Goal: Transaction & Acquisition: Obtain resource

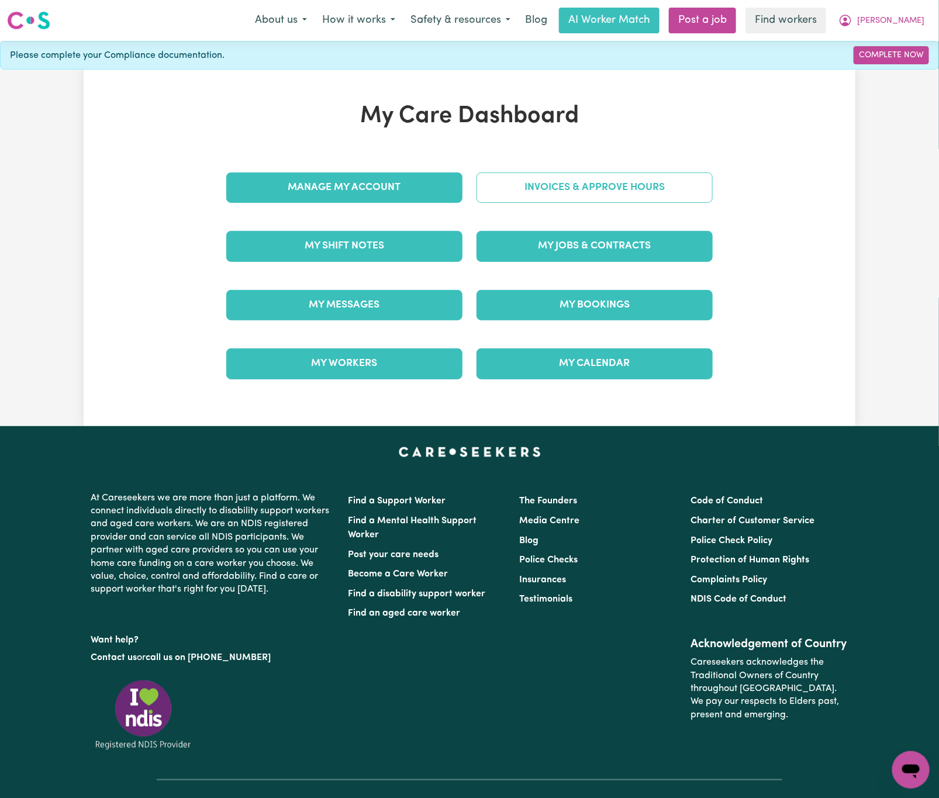
click at [584, 187] on link "Invoices & Approve Hours" at bounding box center [595, 188] width 236 height 30
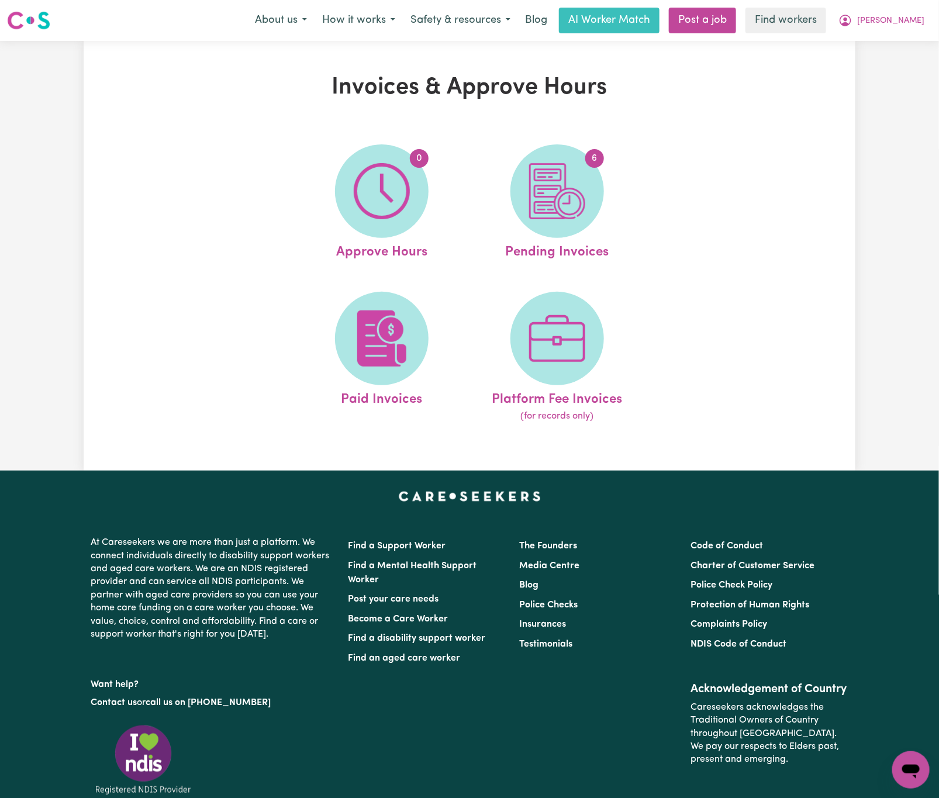
click at [576, 188] on img at bounding box center [557, 191] width 56 height 56
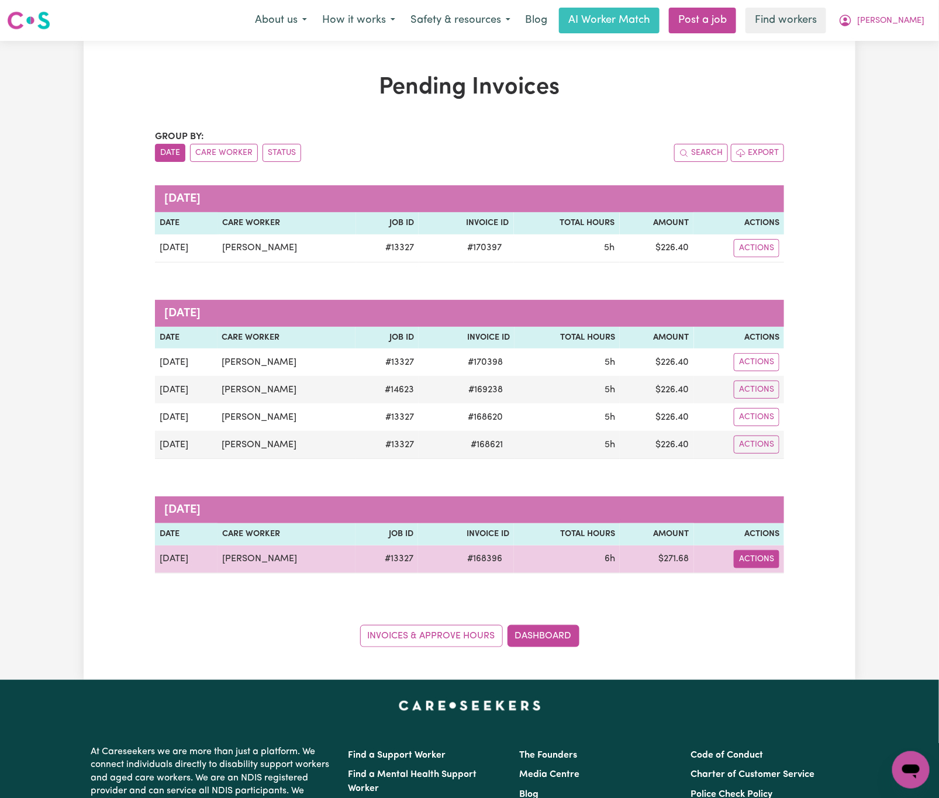
click at [756, 257] on button "Actions" at bounding box center [757, 248] width 46 height 18
click at [777, 587] on link "Download Invoice" at bounding box center [791, 587] width 107 height 23
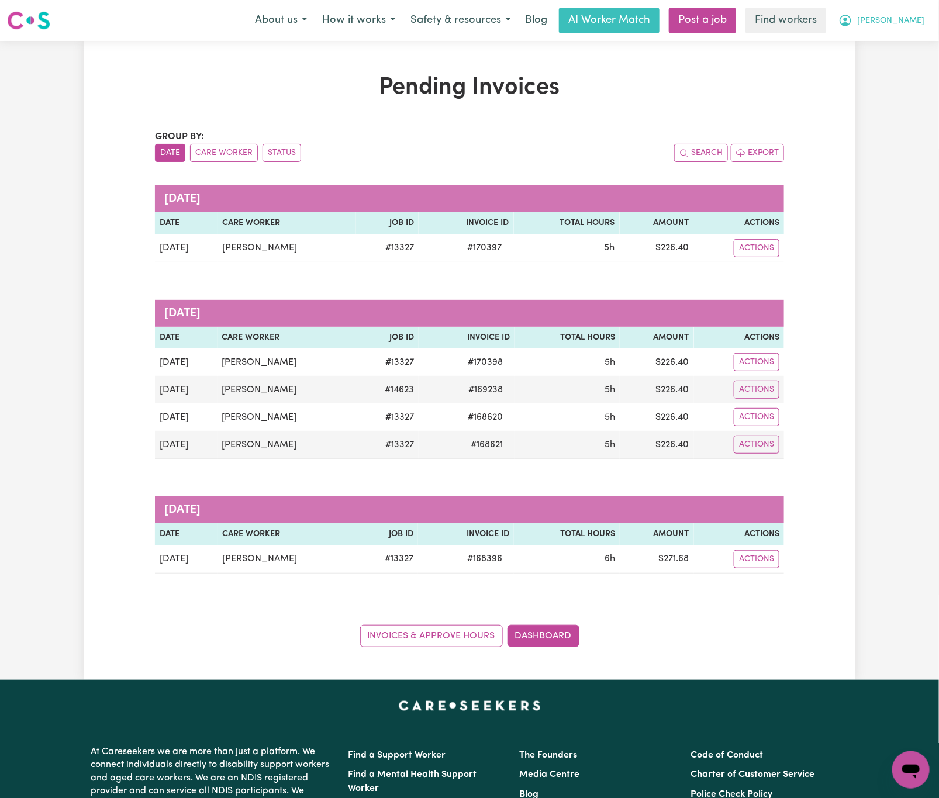
click at [904, 12] on button "[PERSON_NAME]" at bounding box center [881, 20] width 101 height 25
click at [898, 43] on link "My Dashboard" at bounding box center [885, 46] width 92 height 22
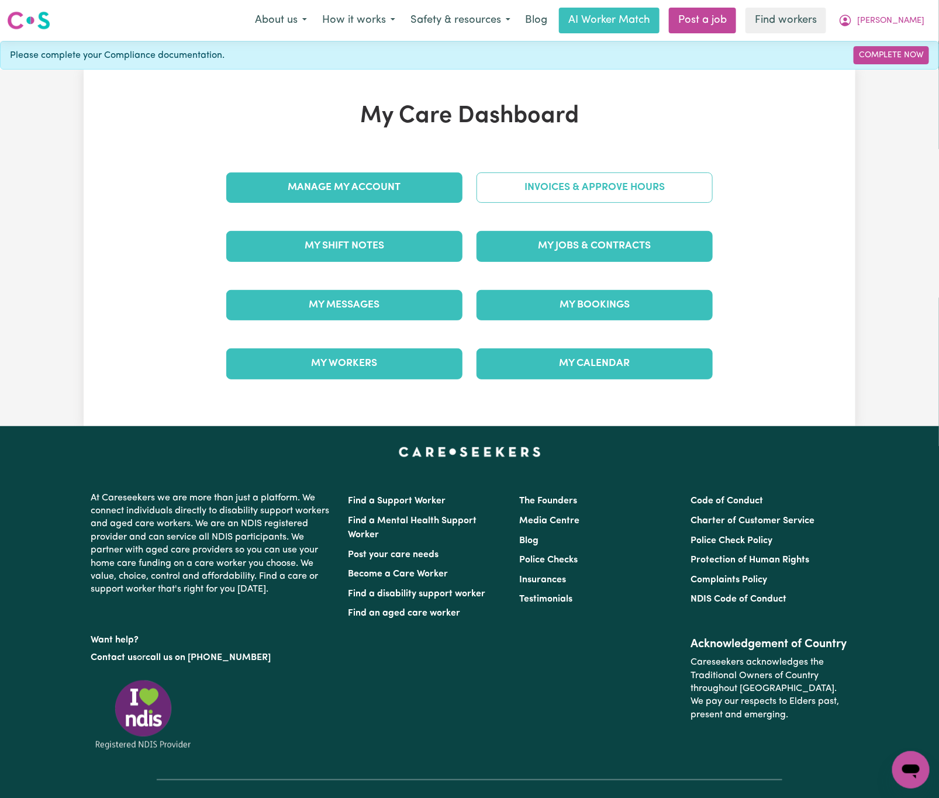
click at [681, 192] on link "Invoices & Approve Hours" at bounding box center [595, 188] width 236 height 30
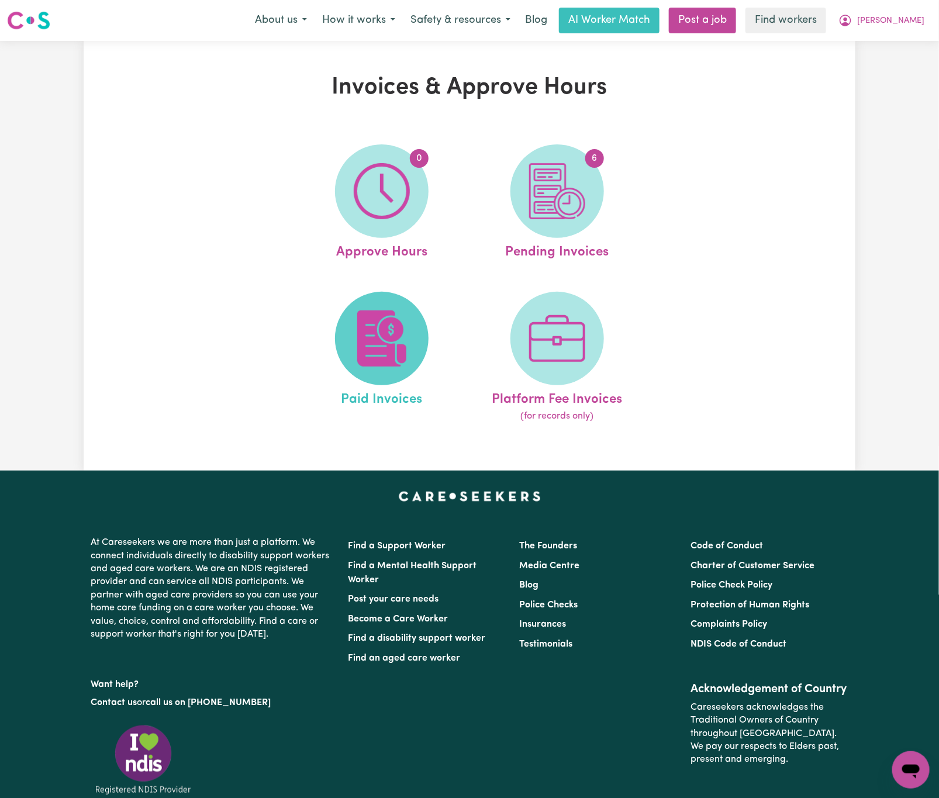
click at [406, 333] on img at bounding box center [382, 339] width 56 height 56
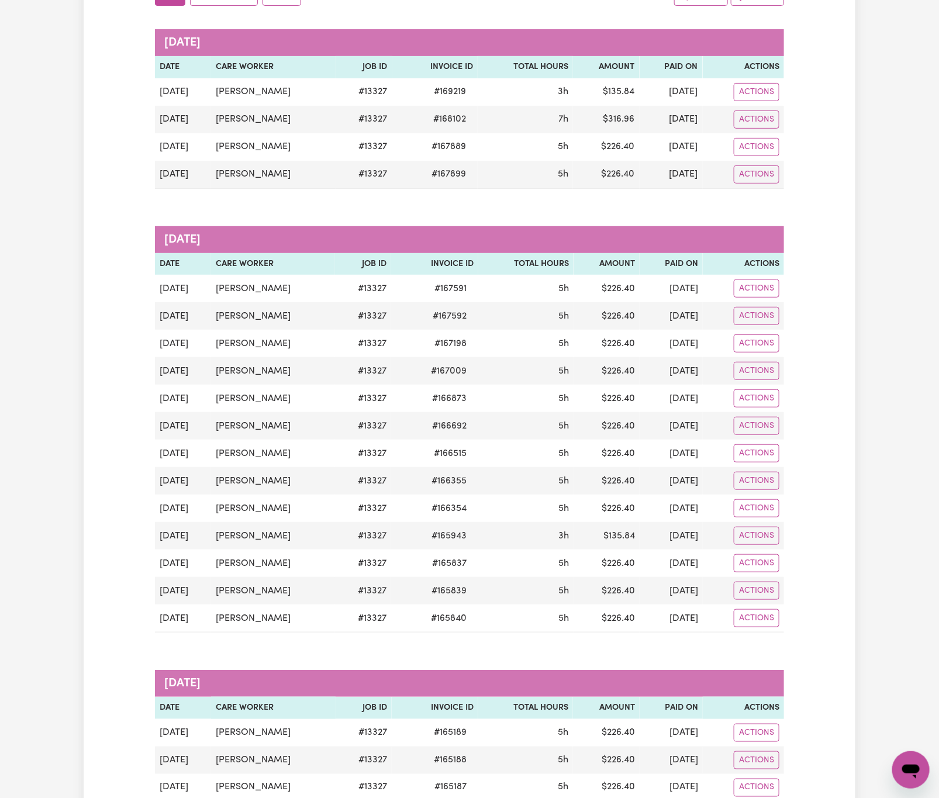
scroll to position [439, 0]
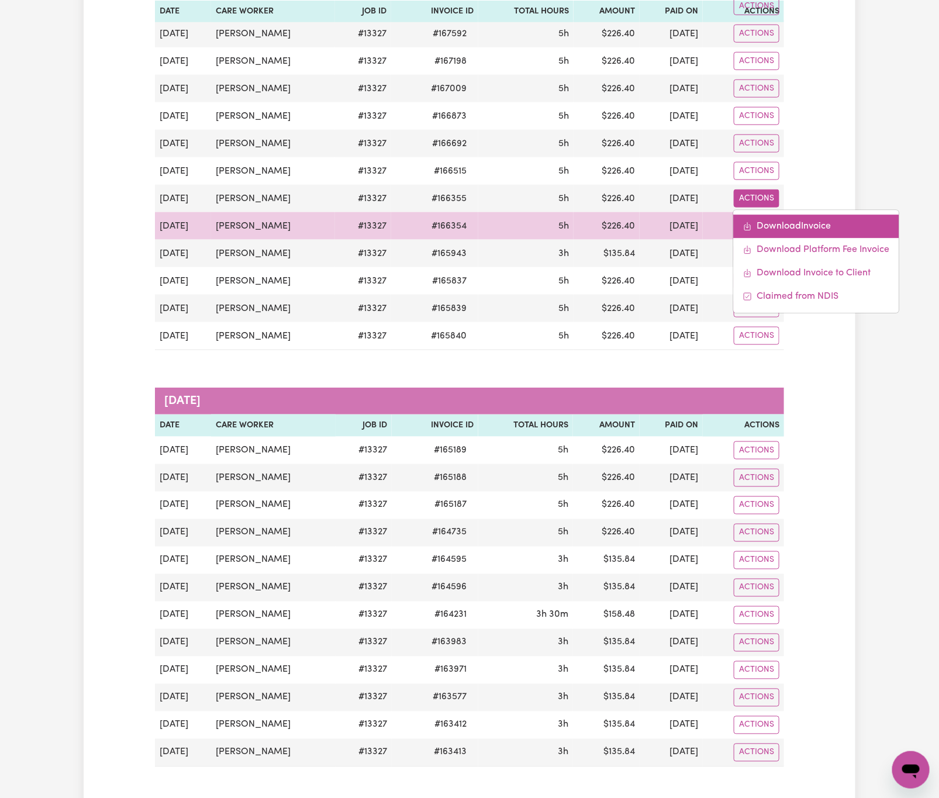
click at [783, 232] on link "Download Invoice" at bounding box center [817, 226] width 166 height 23
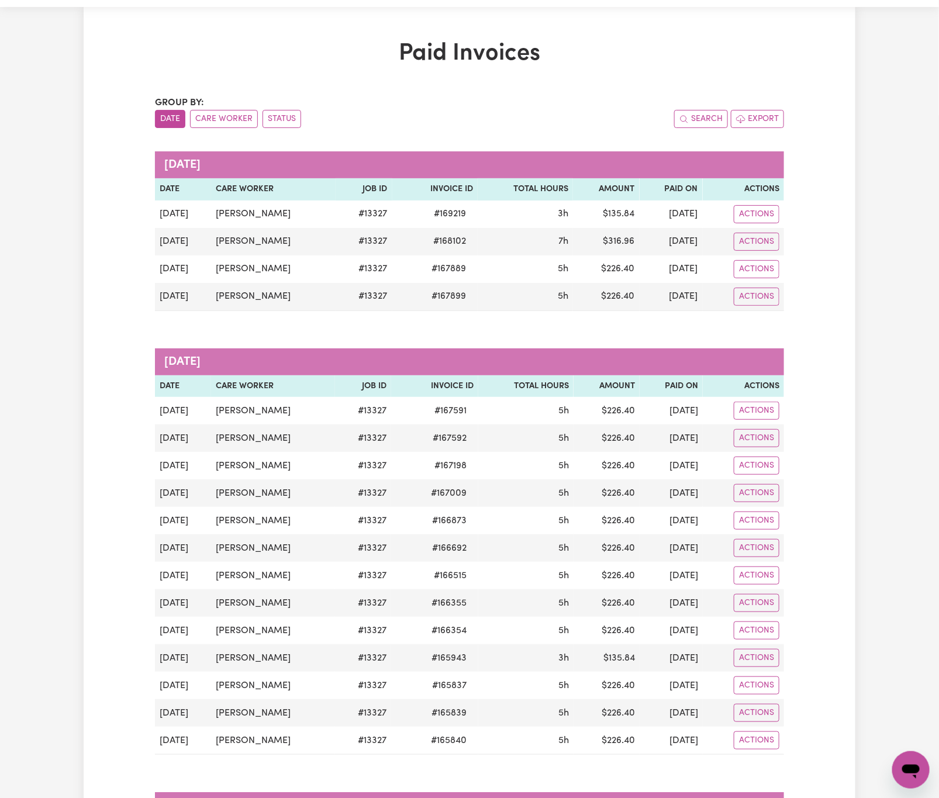
scroll to position [0, 0]
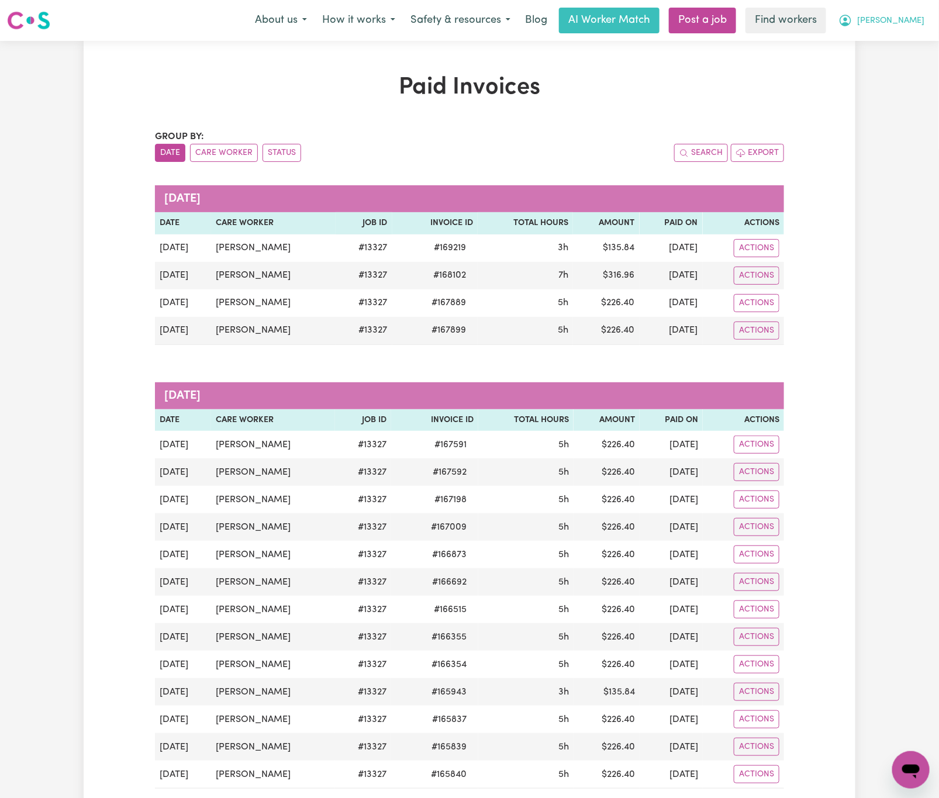
click at [890, 13] on button "[PERSON_NAME]" at bounding box center [881, 20] width 101 height 25
click at [900, 48] on link "My Dashboard" at bounding box center [885, 46] width 92 height 22
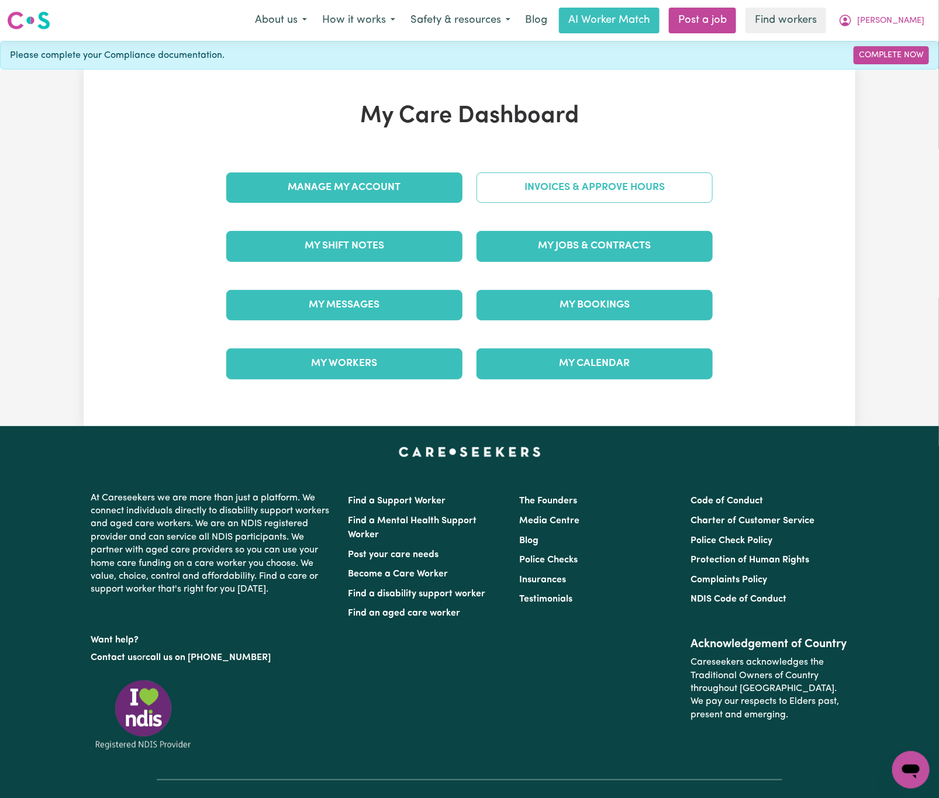
click at [621, 188] on link "Invoices & Approve Hours" at bounding box center [595, 188] width 236 height 30
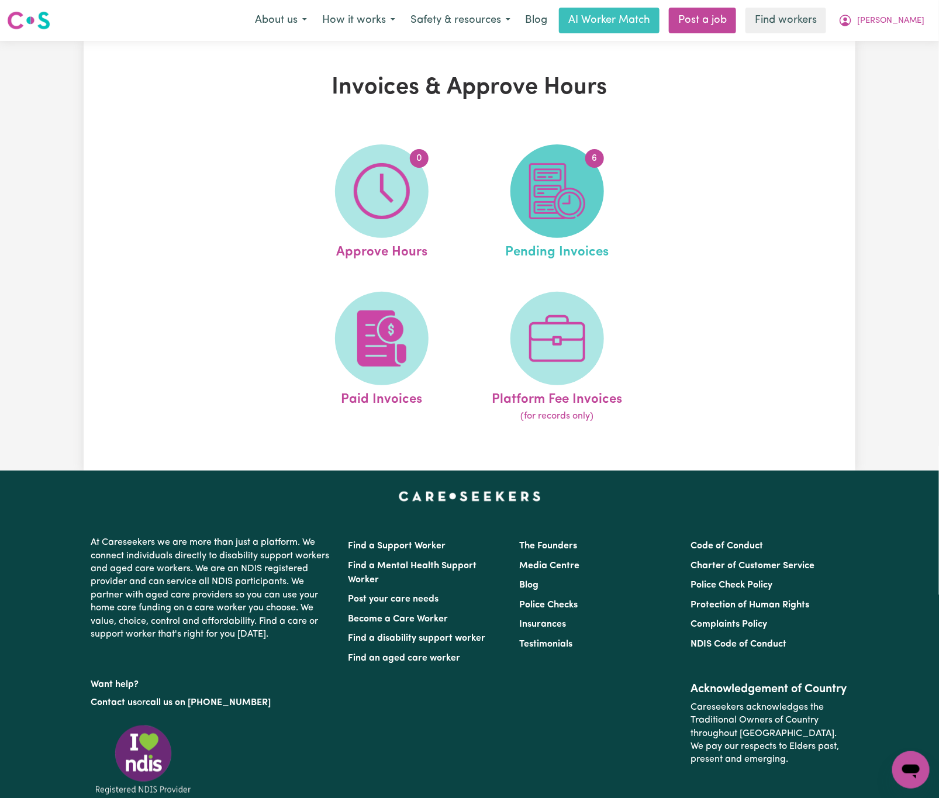
click at [555, 191] on img at bounding box center [557, 191] width 56 height 56
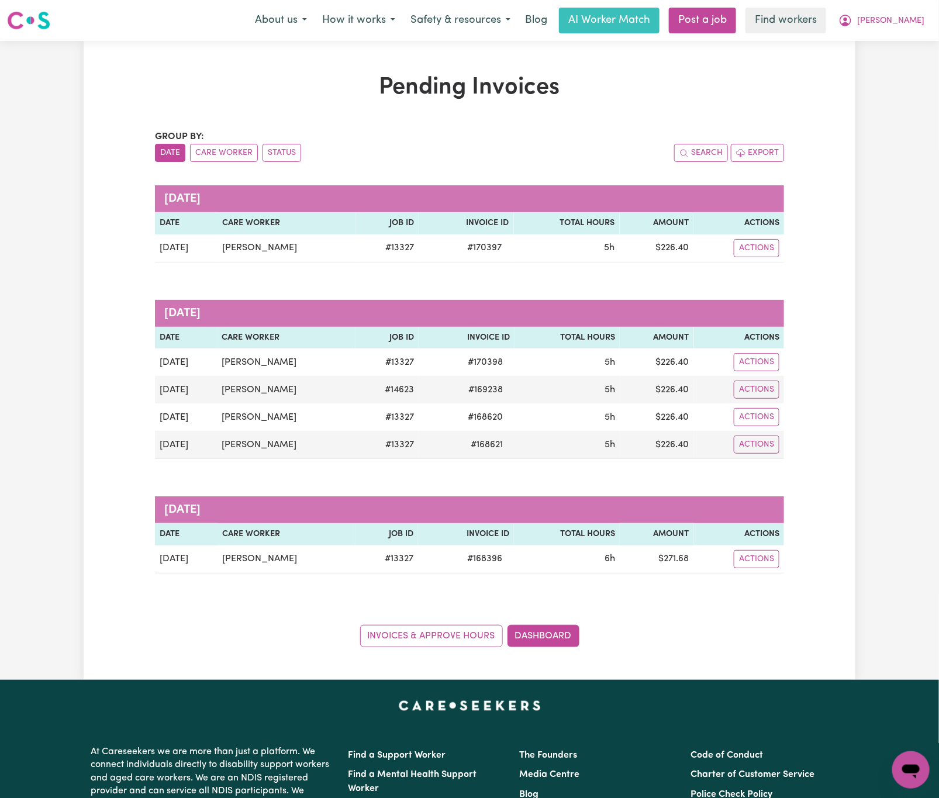
click at [29, 309] on div "Pending Invoices Group by: Date Care Worker Status Search Export [DATE] Date Ca…" at bounding box center [469, 360] width 939 height 639
click at [846, 497] on div "Pending Invoices Group by: Date Care Worker Status Search Export [DATE] Date Ca…" at bounding box center [470, 361] width 772 height 574
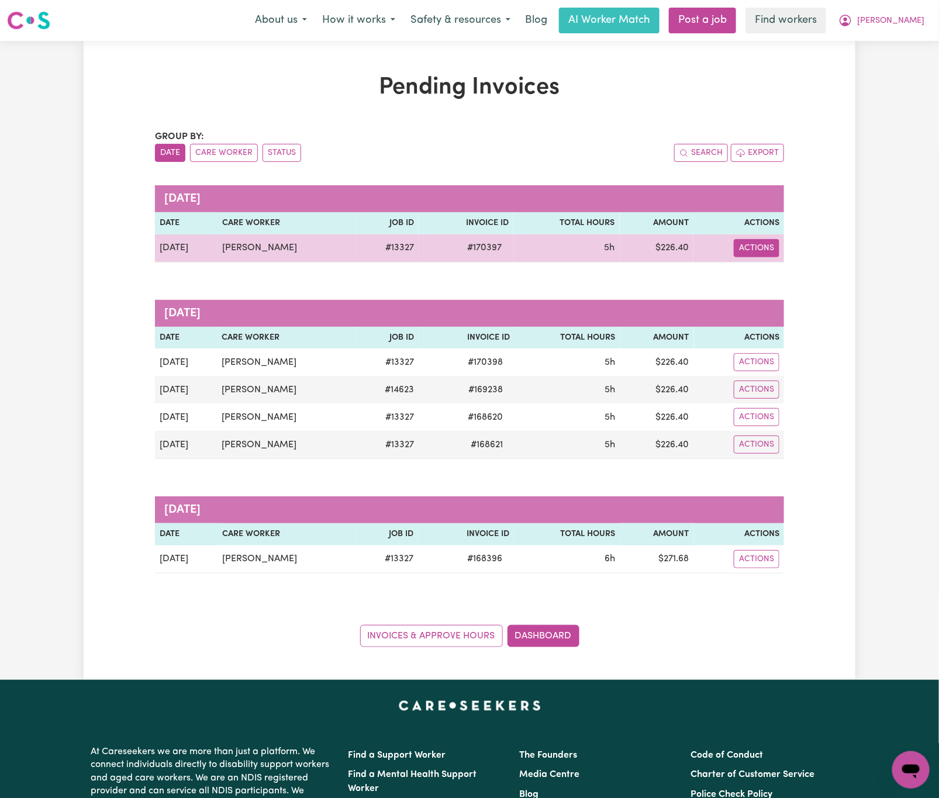
click at [762, 253] on button "Actions" at bounding box center [757, 248] width 46 height 18
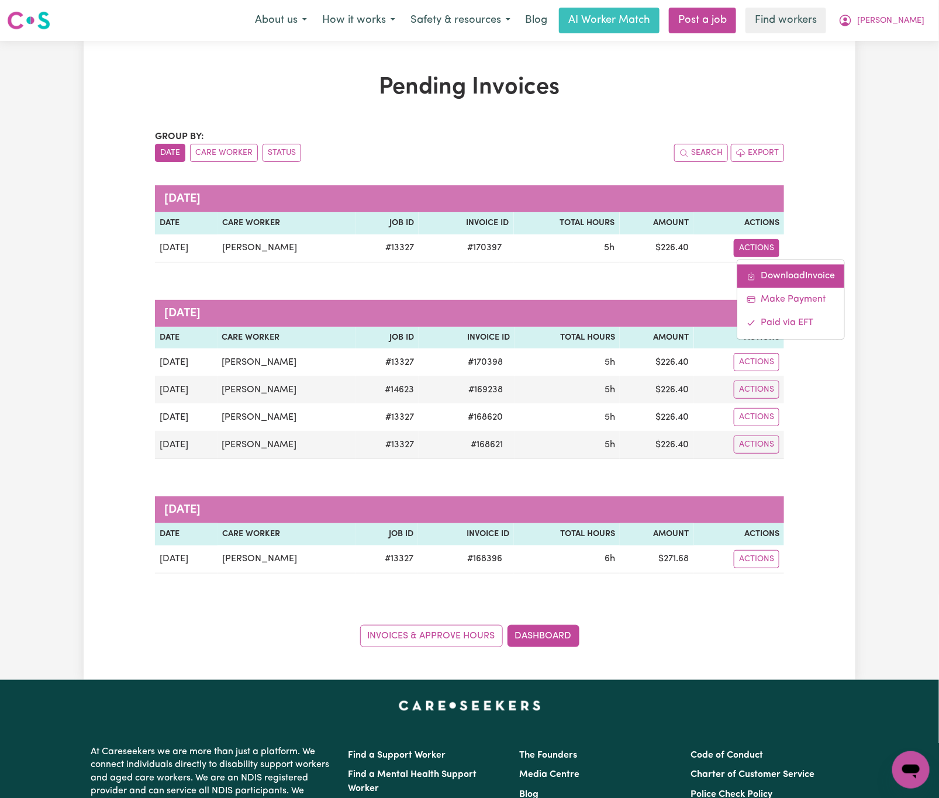
click at [790, 274] on link "Download Invoice" at bounding box center [791, 275] width 107 height 23
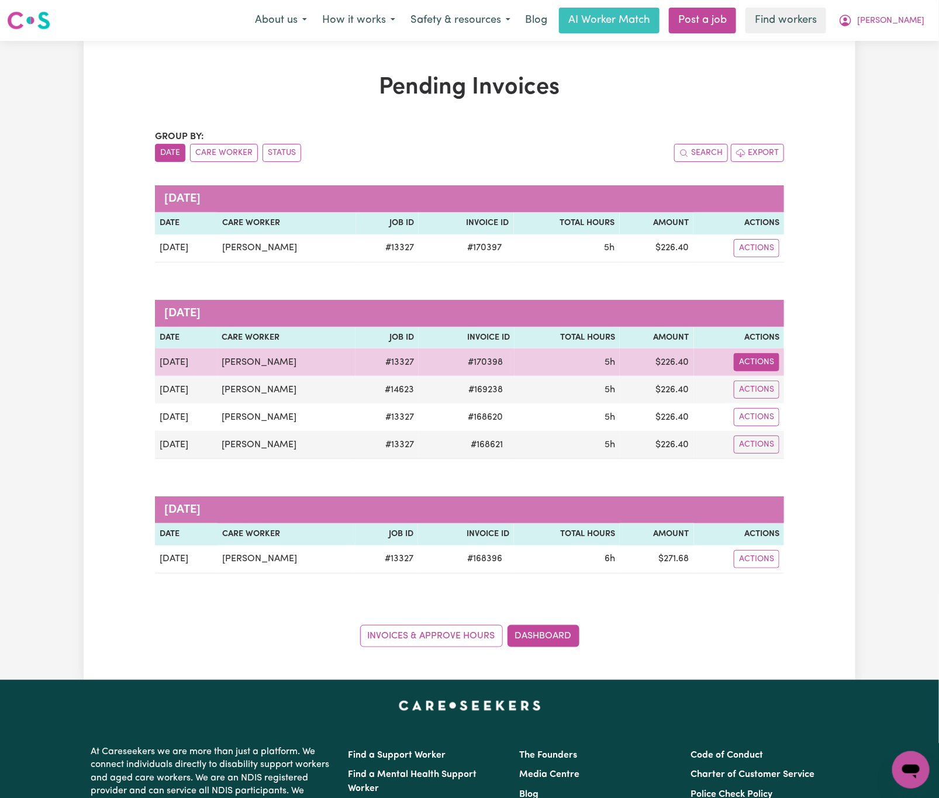
click at [762, 257] on button "Actions" at bounding box center [757, 248] width 46 height 18
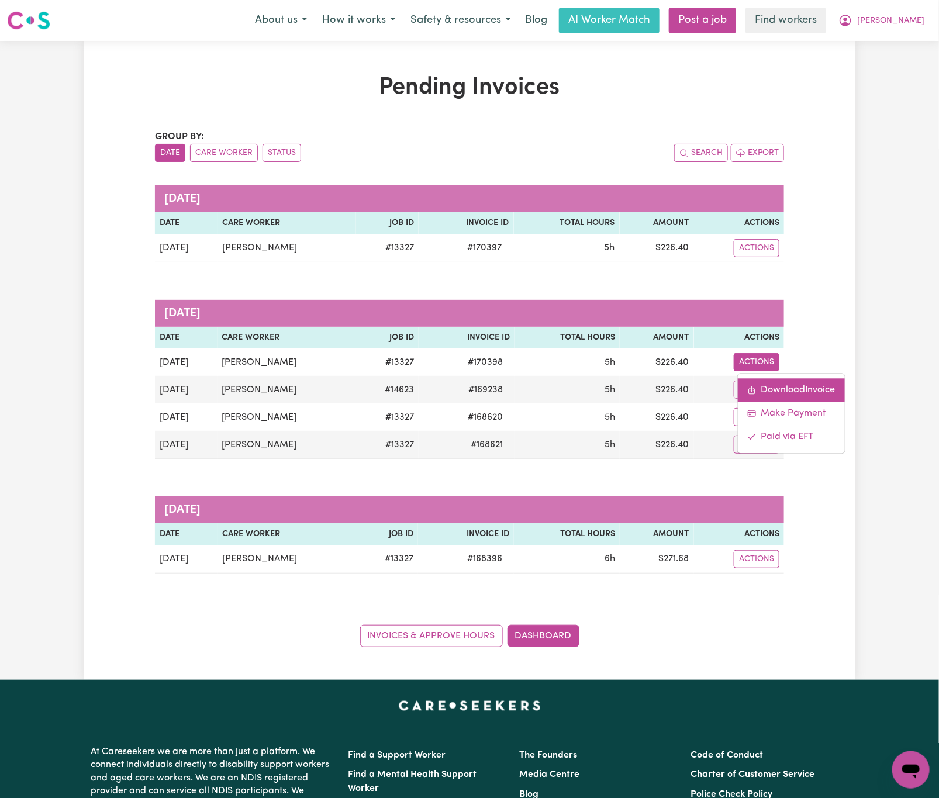
click at [795, 393] on link "Download Invoice" at bounding box center [791, 390] width 107 height 23
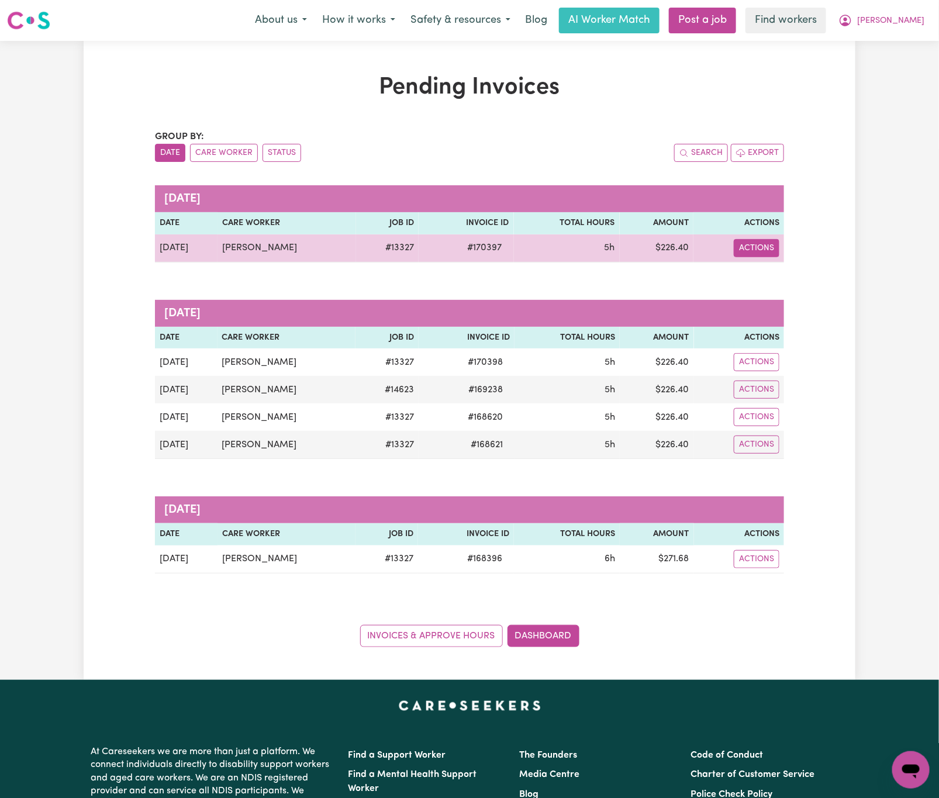
click at [762, 252] on button "Actions" at bounding box center [757, 248] width 46 height 18
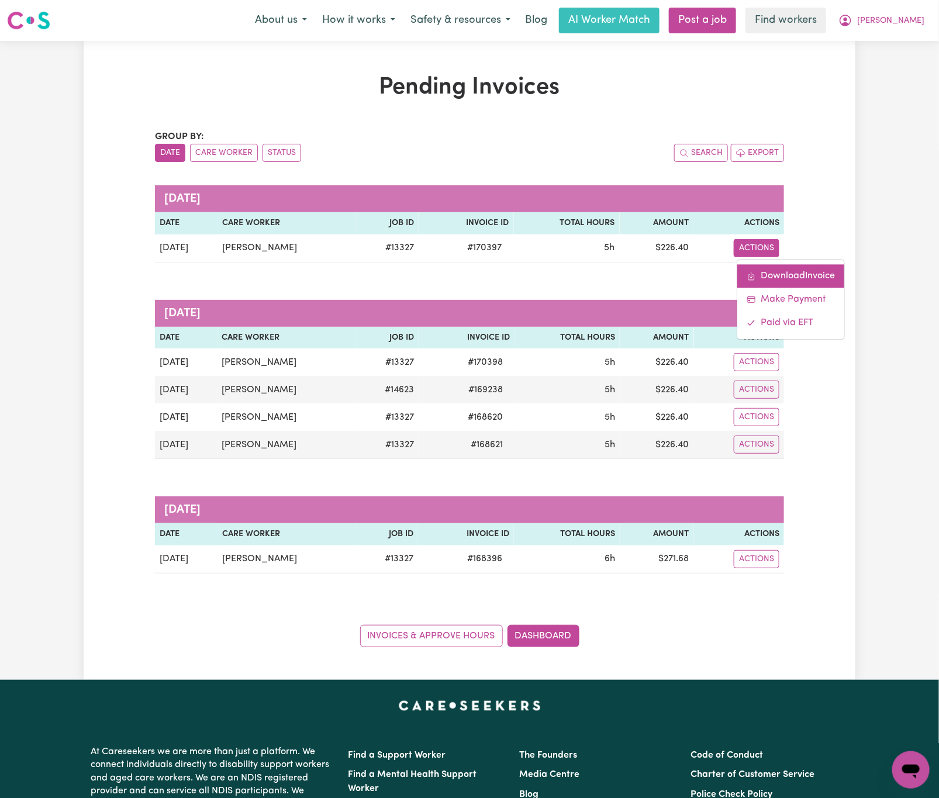
click at [777, 284] on link "Download Invoice" at bounding box center [791, 275] width 107 height 23
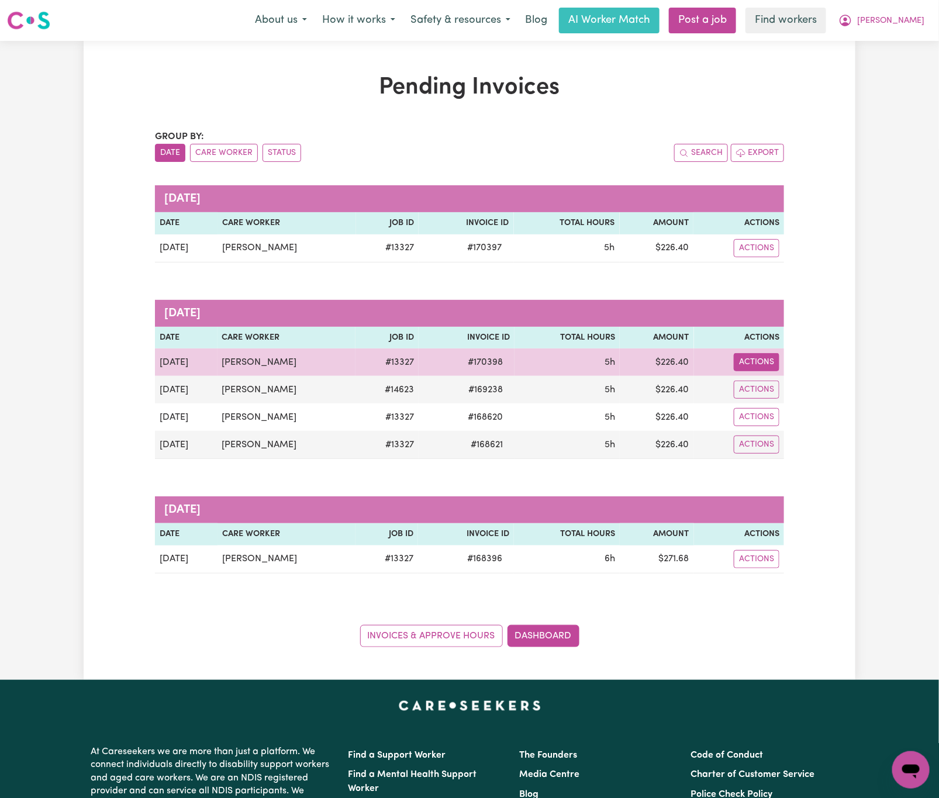
click at [769, 257] on button "Actions" at bounding box center [757, 248] width 46 height 18
click at [785, 392] on link "Download Invoice" at bounding box center [791, 390] width 107 height 23
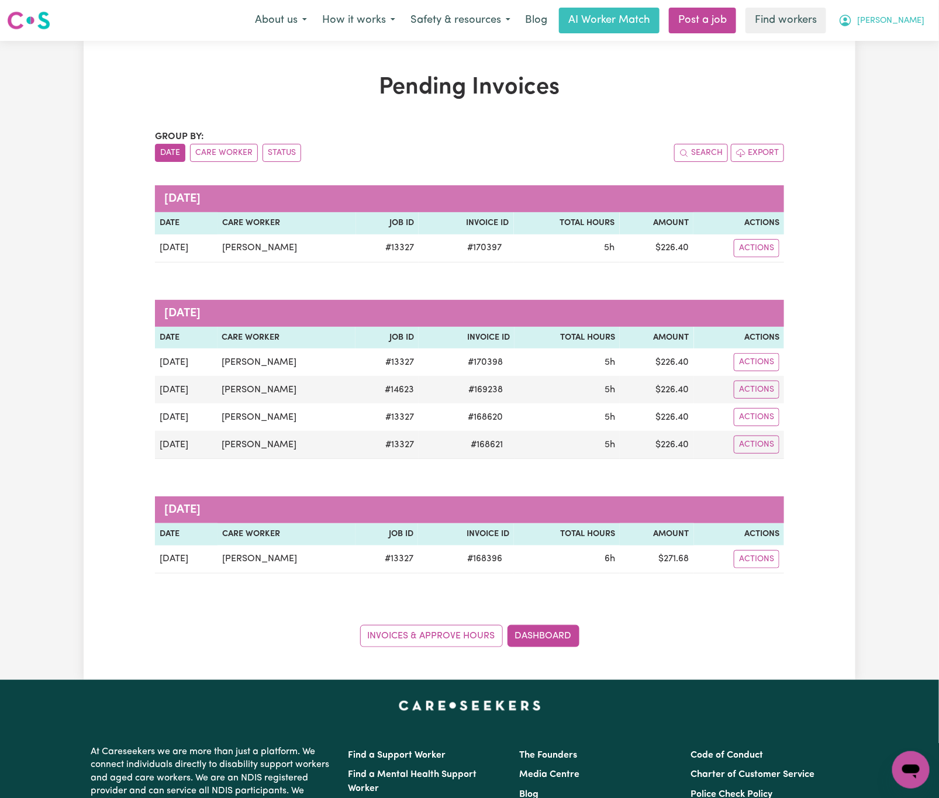
click at [918, 23] on span "[PERSON_NAME]" at bounding box center [890, 21] width 67 height 13
click at [923, 58] on link "Logout" at bounding box center [885, 67] width 92 height 22
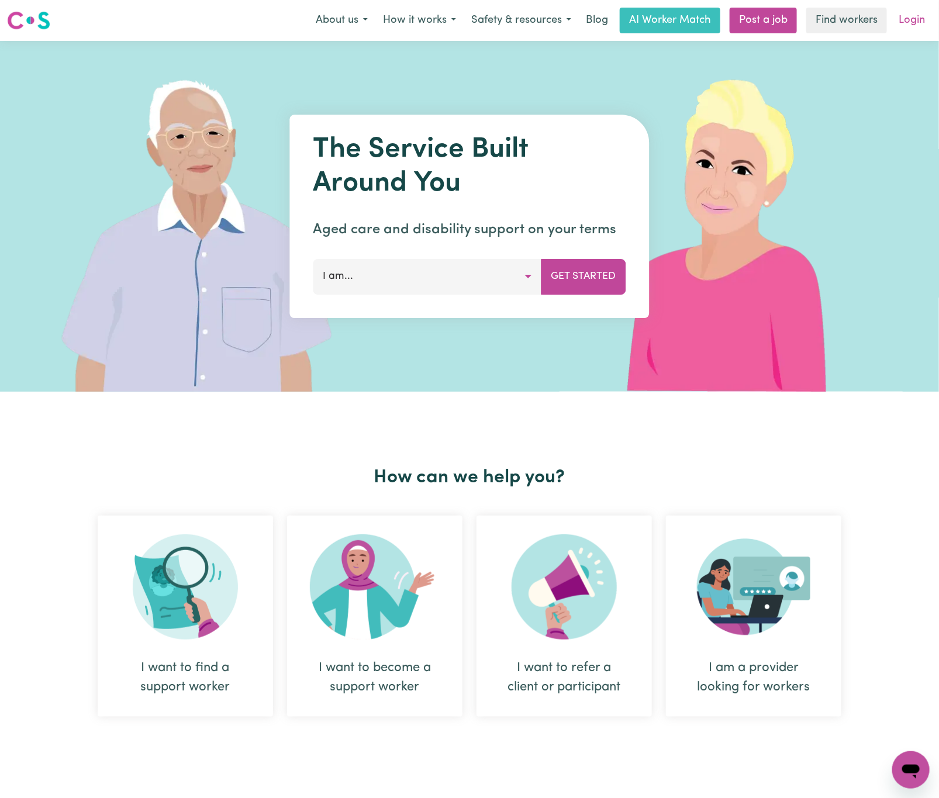
click at [923, 23] on link "Login" at bounding box center [912, 21] width 40 height 26
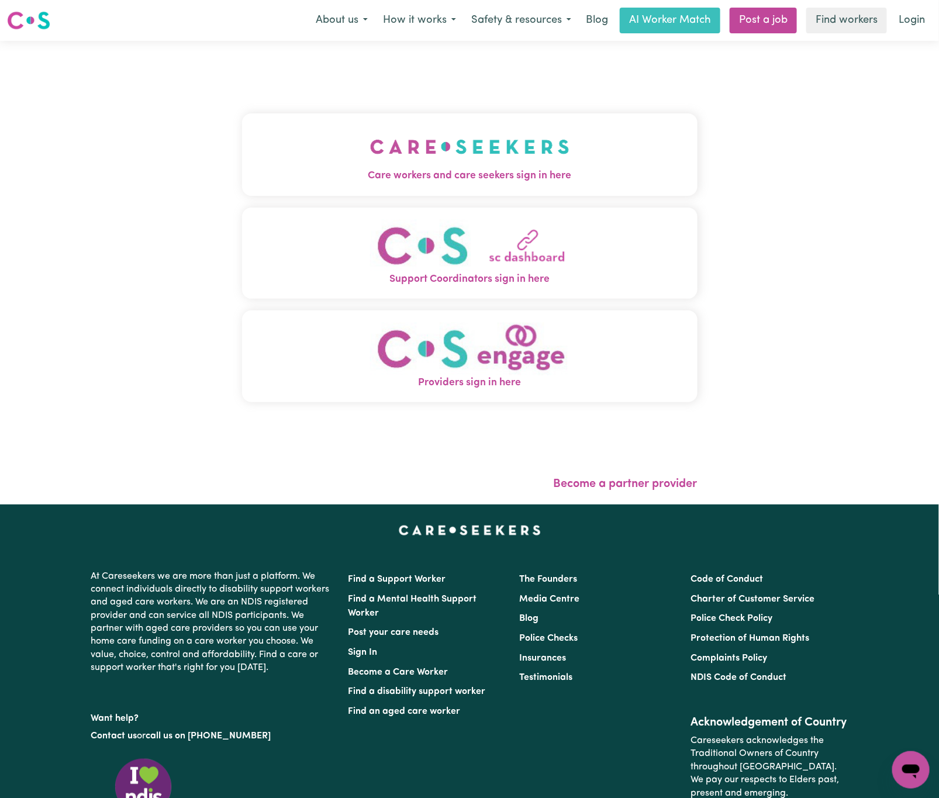
drag, startPoint x: 404, startPoint y: 115, endPoint x: 409, endPoint y: 123, distance: 10.1
click at [405, 120] on button "Care workers and care seekers sign in here" at bounding box center [470, 154] width 456 height 82
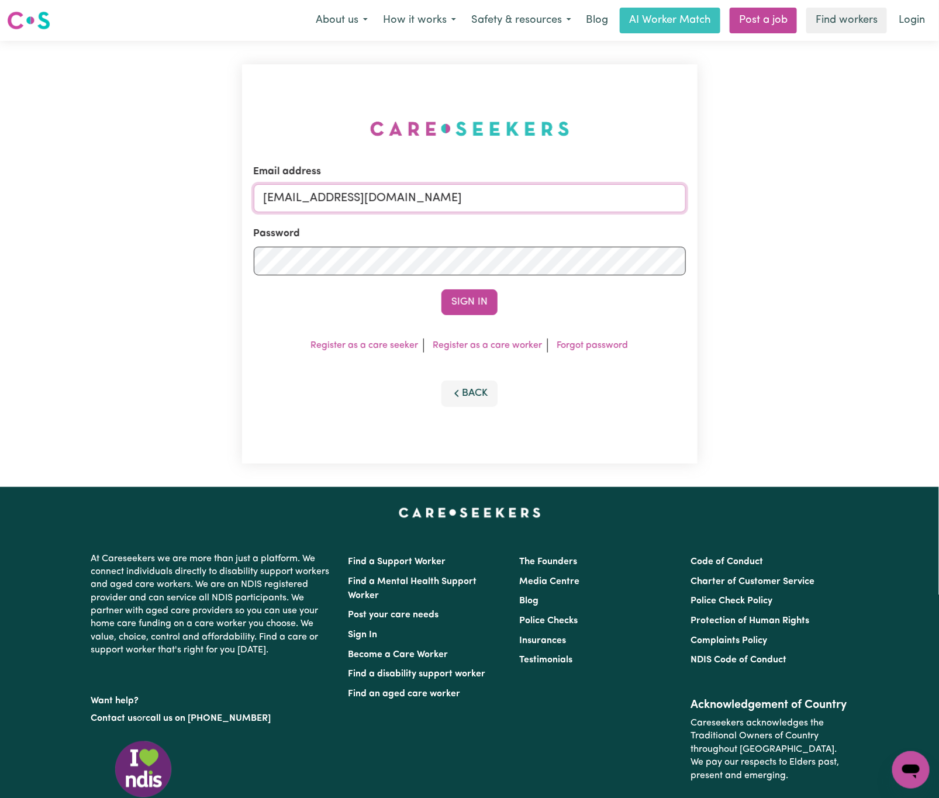
drag, startPoint x: 329, startPoint y: 190, endPoint x: 850, endPoint y: 193, distance: 521.2
click at [850, 193] on div "Email address [EMAIL_ADDRESS][DOMAIN_NAME] Password Sign In Register as a care …" at bounding box center [469, 264] width 939 height 446
paste input "[EMAIL_ADDRESS][DOMAIN_NAME]"
type input "[EMAIL_ADDRESS][DOMAIN_NAME]"
click at [442, 290] on button "Sign In" at bounding box center [470, 303] width 56 height 26
